Goal: Task Accomplishment & Management: Manage account settings

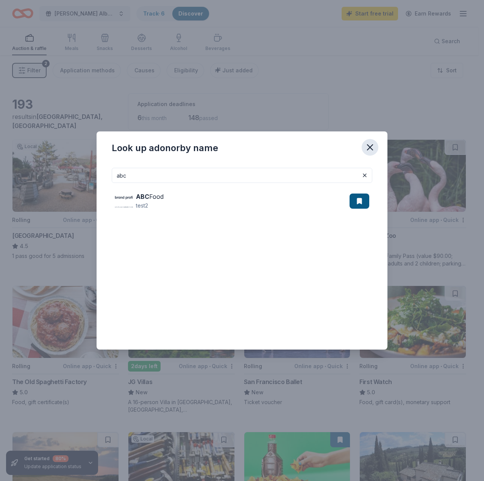
click at [370, 148] on icon "button" at bounding box center [370, 147] width 5 height 5
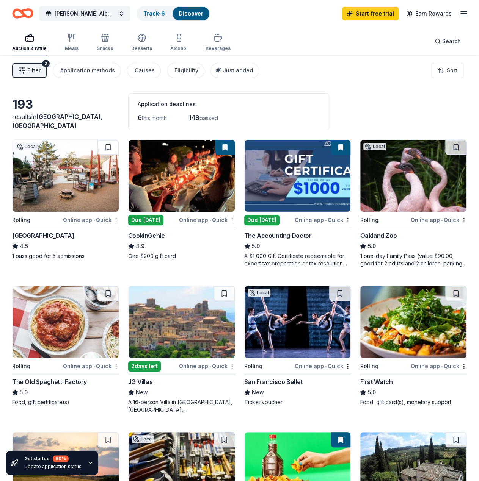
click at [459, 15] on icon "button" at bounding box center [463, 13] width 9 height 9
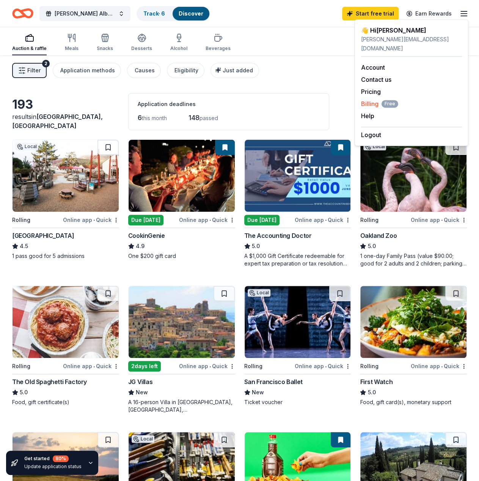
click at [377, 99] on span "Billing Free" at bounding box center [379, 103] width 37 height 9
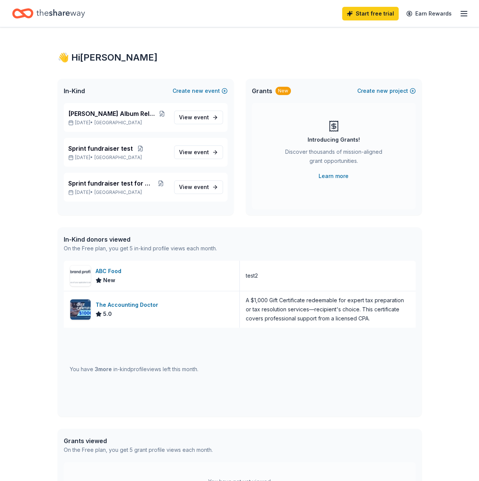
click at [461, 12] on icon "button" at bounding box center [463, 13] width 9 height 9
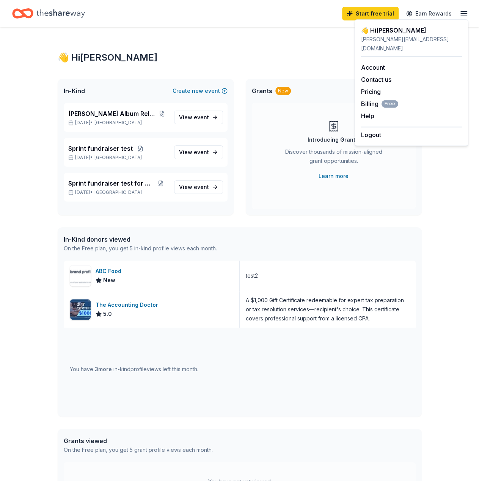
click at [332, 56] on div "👋 Hi James" at bounding box center [240, 58] width 364 height 12
